Goal: Find specific page/section: Find specific page/section

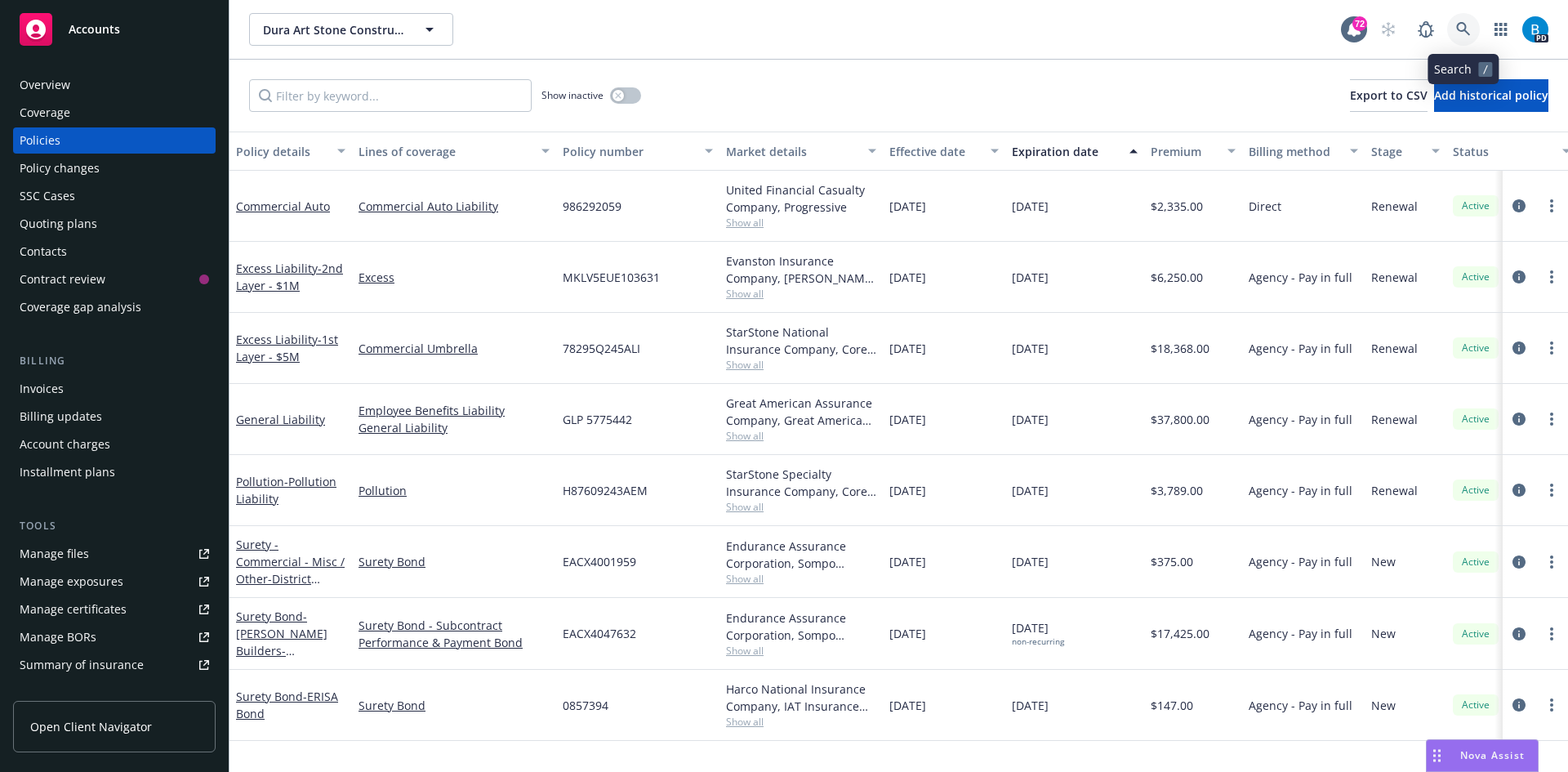
click at [1463, 27] on icon at bounding box center [1464, 29] width 15 height 15
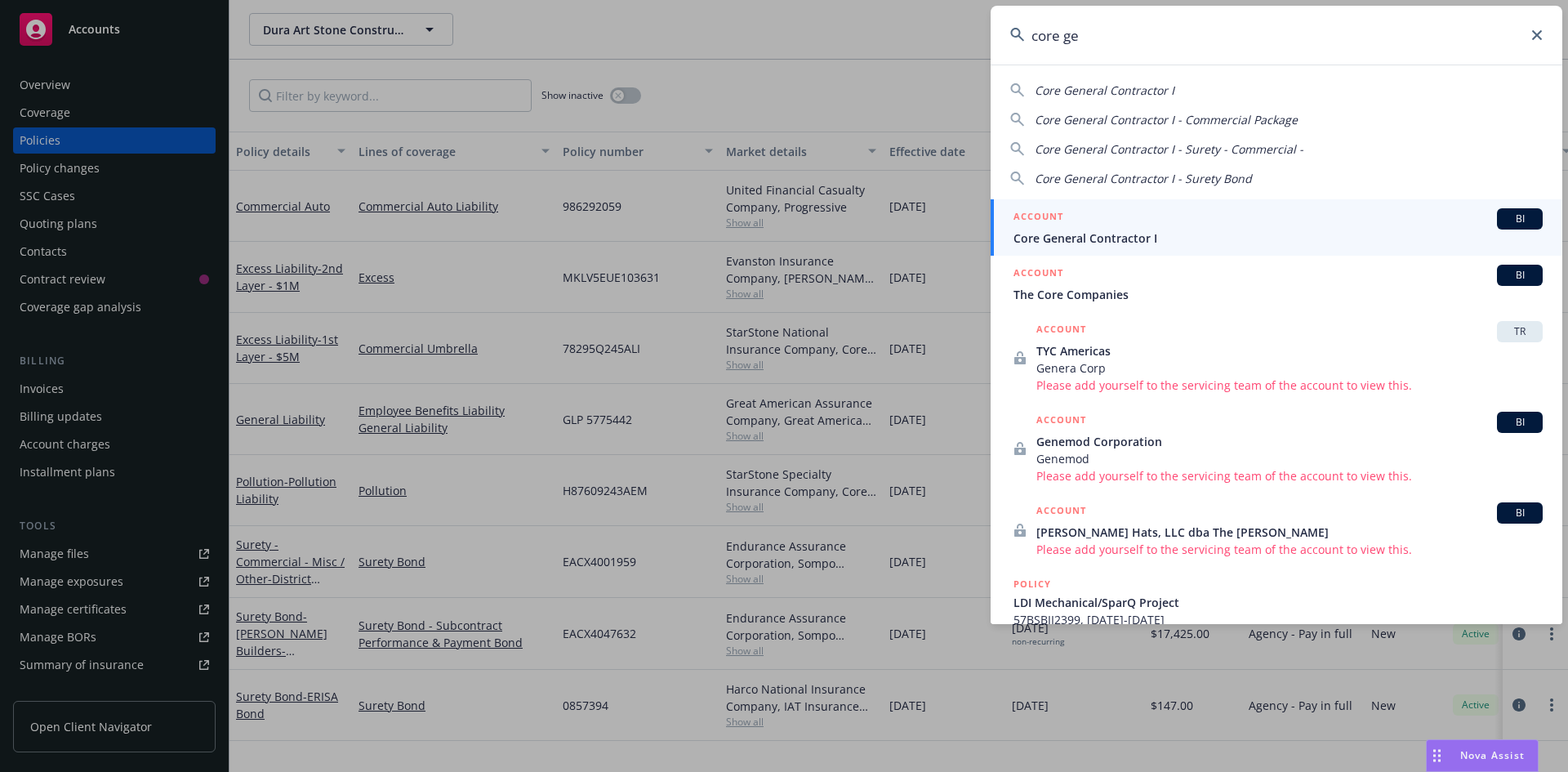
type input "core ge"
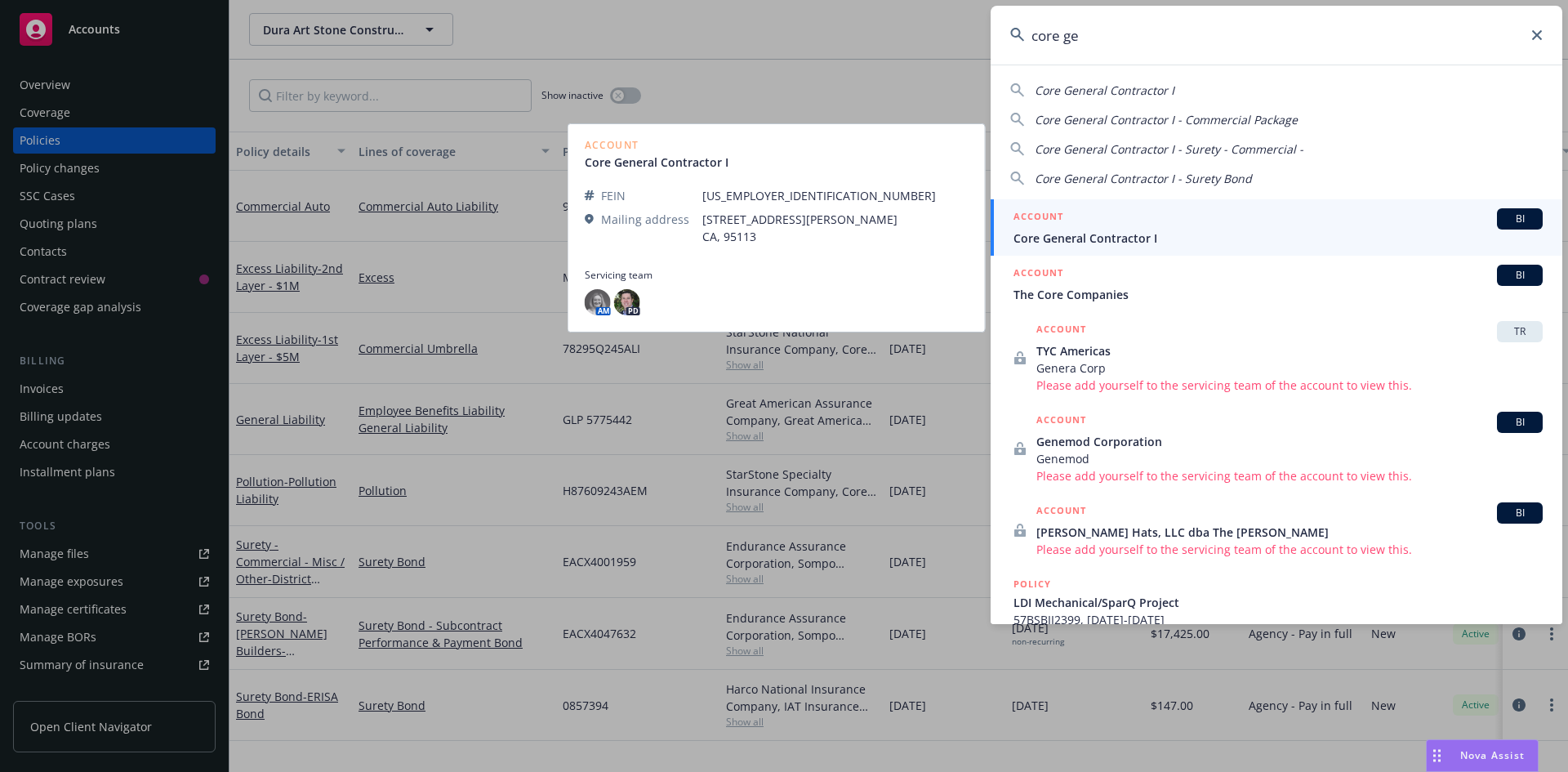
click at [1132, 237] on span "Core General Contractor I" at bounding box center [1279, 238] width 530 height 17
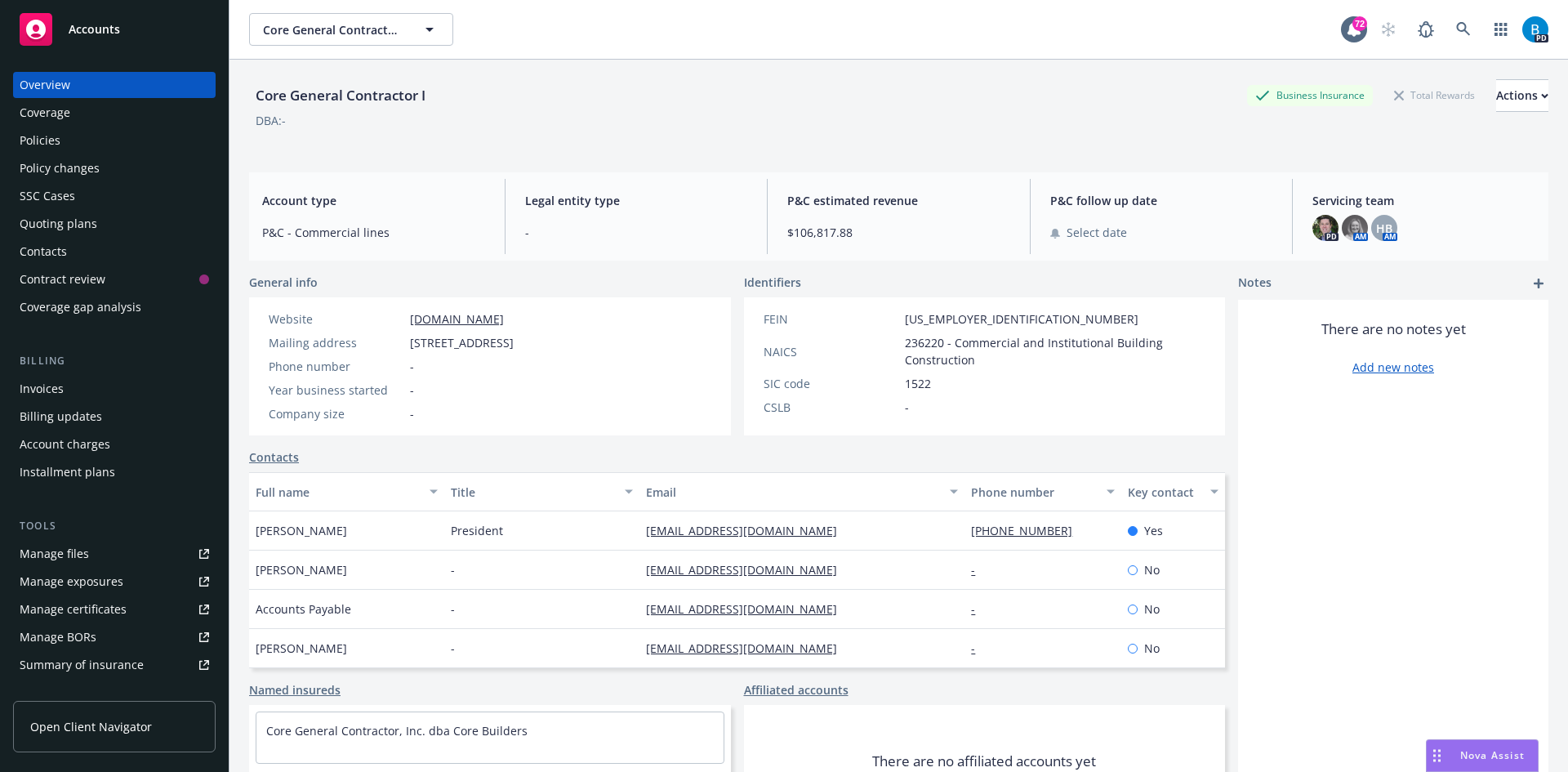
click at [43, 141] on div "Policies" at bounding box center [39, 141] width 41 height 26
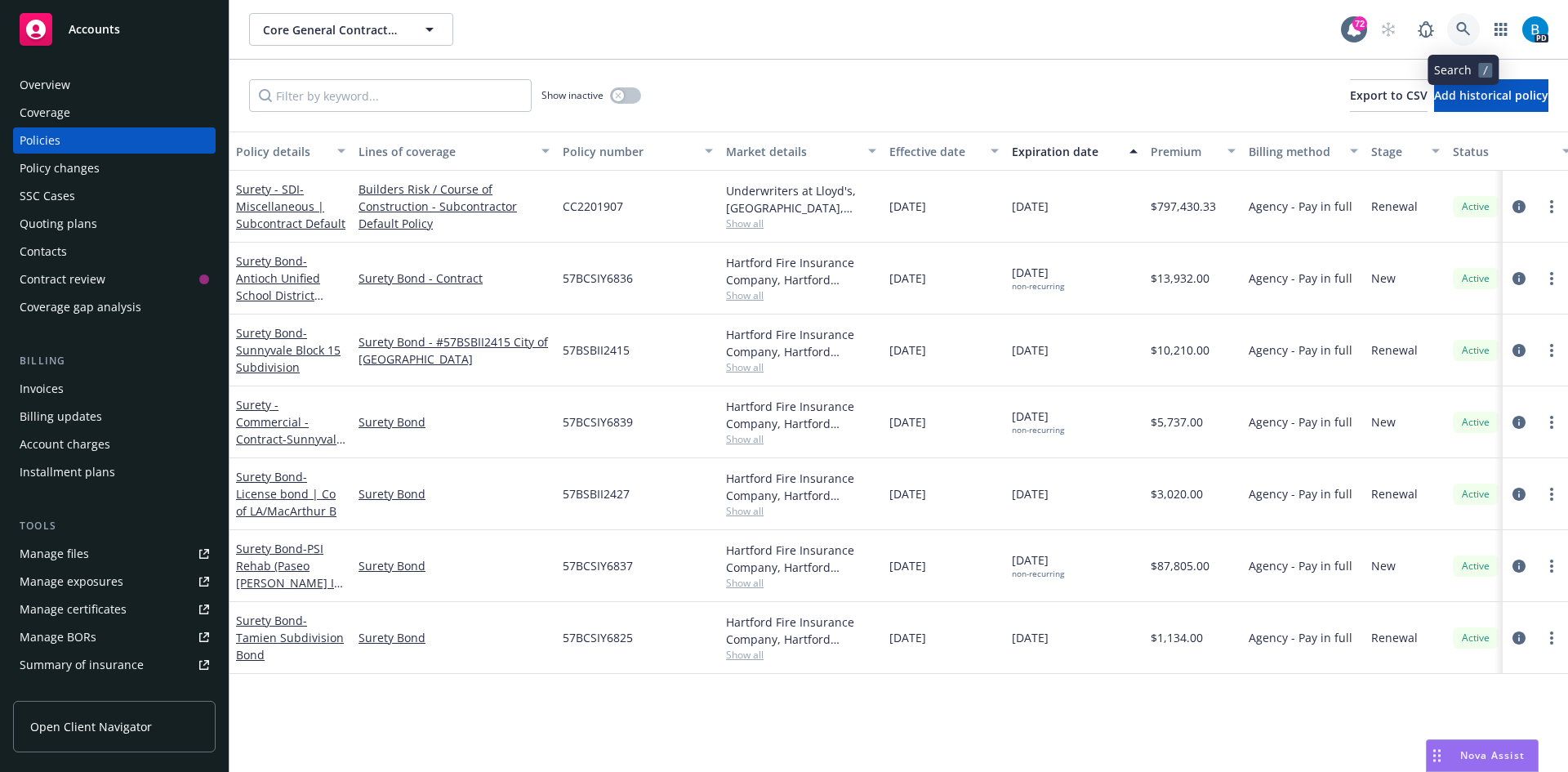
click at [1462, 26] on icon at bounding box center [1464, 29] width 15 height 15
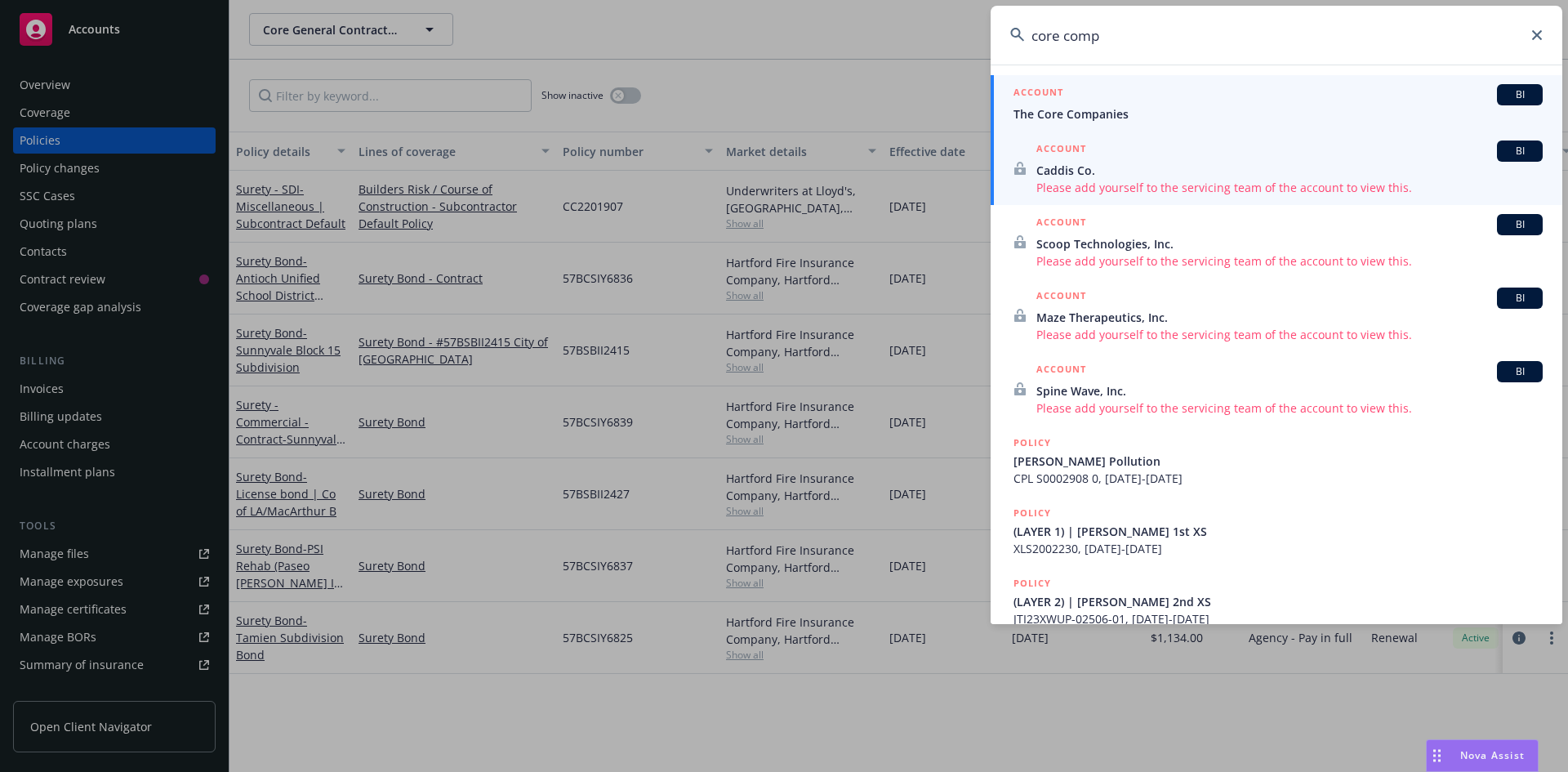
type input "core comp"
click at [1045, 105] on span "The Core Companies" at bounding box center [1279, 113] width 530 height 17
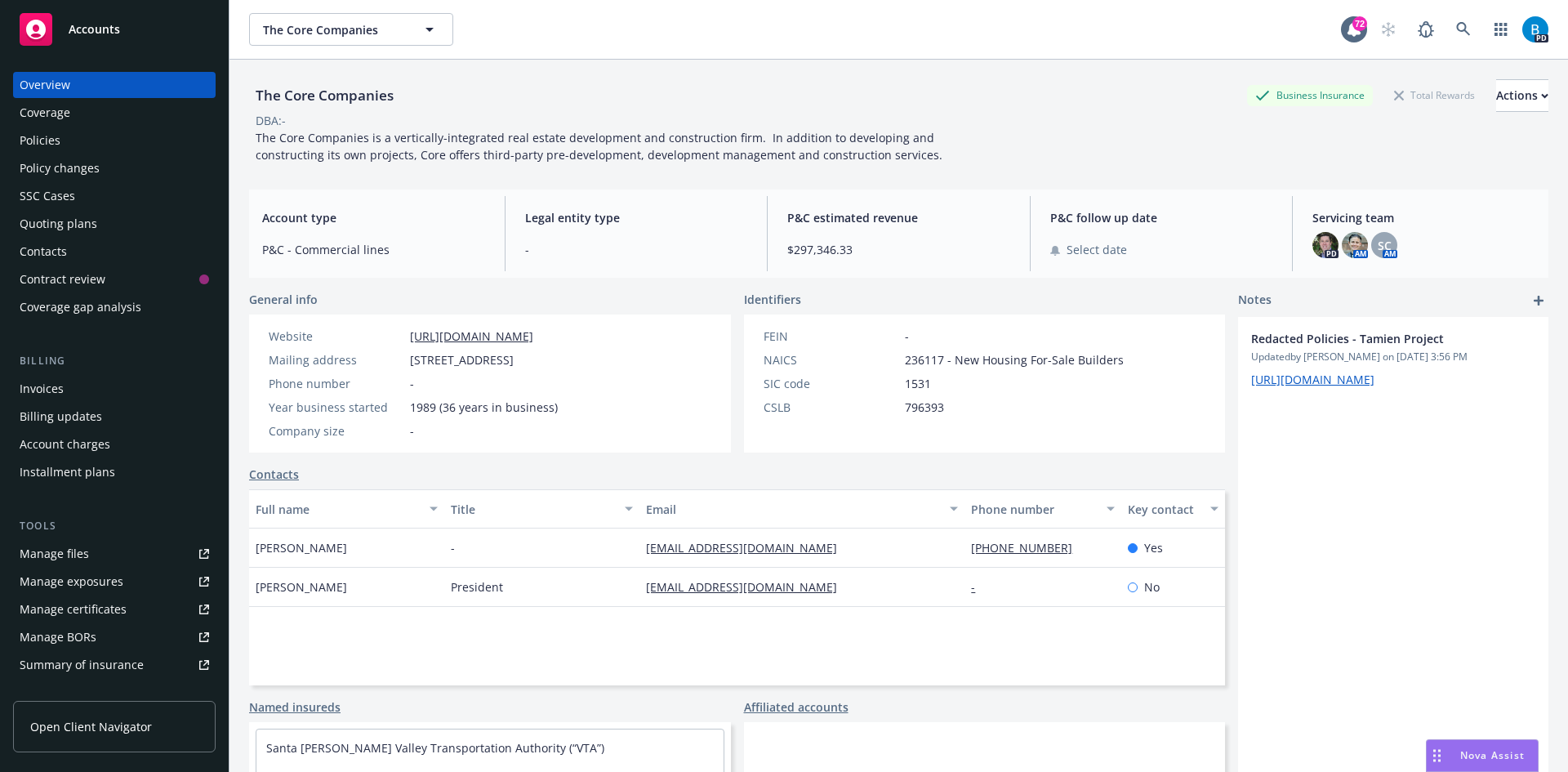
click at [35, 142] on div "Policies" at bounding box center [39, 141] width 41 height 26
